Goal: Task Accomplishment & Management: Manage account settings

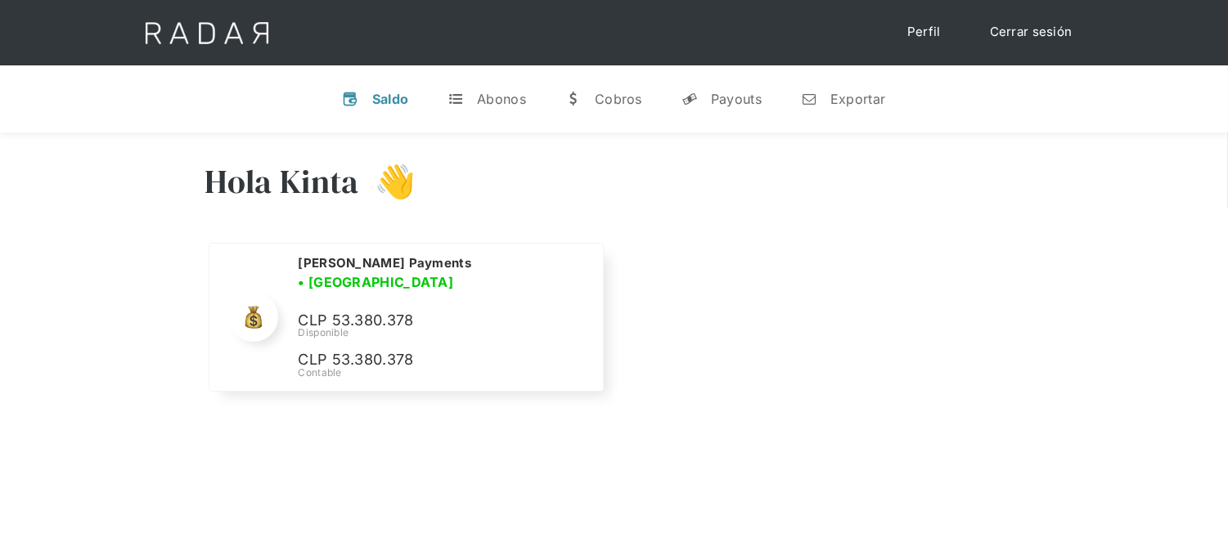
click at [1043, 29] on link "Cerrar sesión" at bounding box center [1030, 32] width 115 height 32
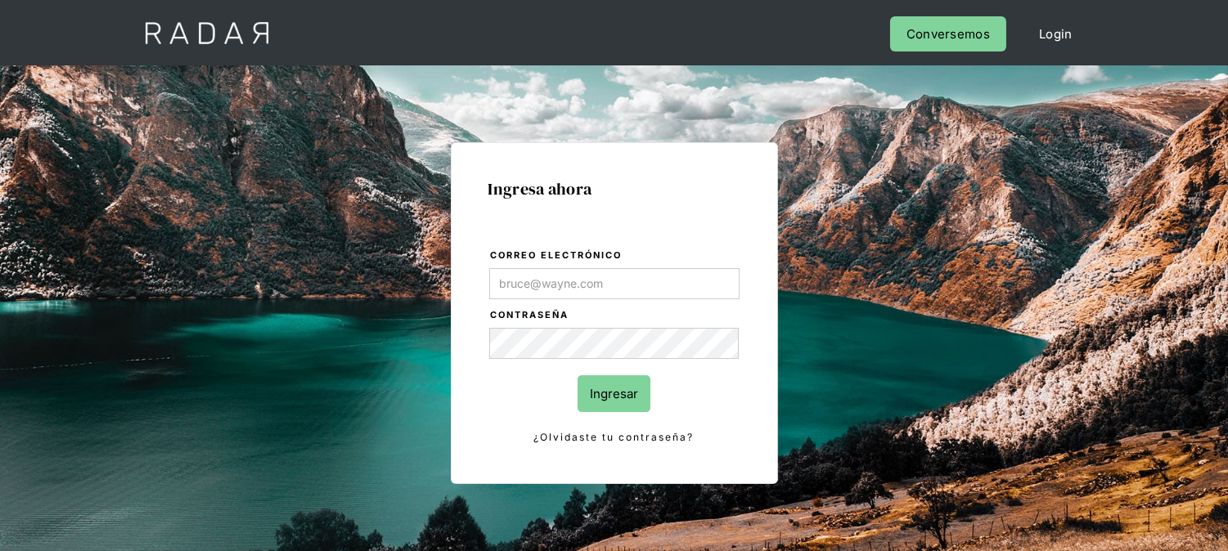
type input "[EMAIL_ADDRESS][DOMAIN_NAME]"
click at [631, 388] on input "Ingresar" at bounding box center [613, 393] width 73 height 37
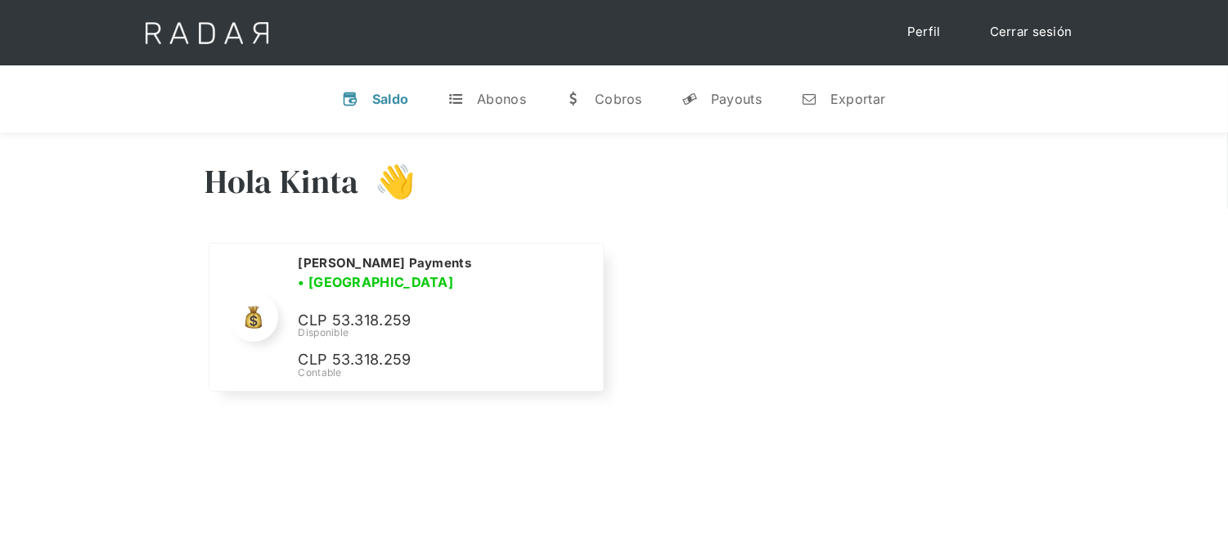
click at [1027, 34] on link "Cerrar sesión" at bounding box center [1030, 32] width 115 height 32
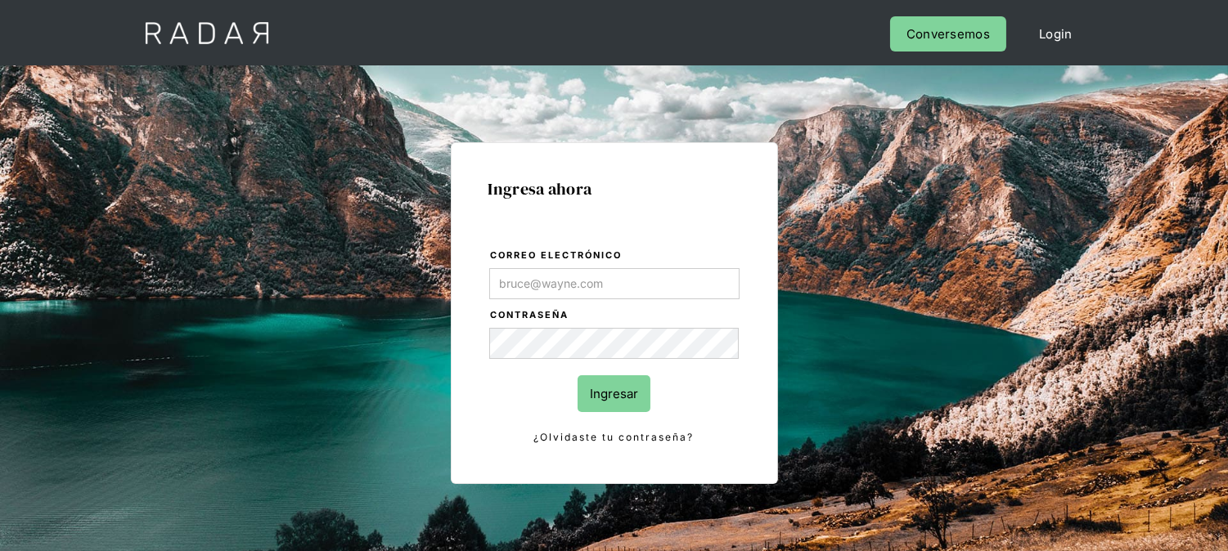
type input "[EMAIL_ADDRESS][DOMAIN_NAME]"
click at [631, 395] on input "Ingresar" at bounding box center [613, 393] width 73 height 37
